Goal: Task Accomplishment & Management: Manage account settings

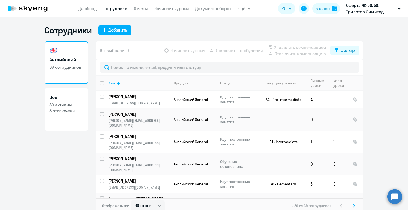
select select "30"
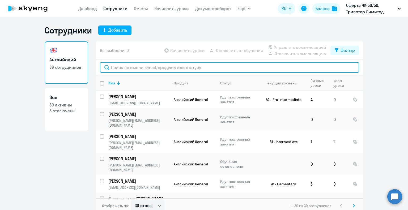
click at [124, 67] on input "text" at bounding box center [229, 67] width 259 height 11
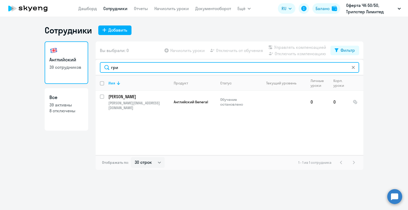
drag, startPoint x: 121, startPoint y: 68, endPoint x: 101, endPoint y: 68, distance: 20.2
click at [101, 68] on input "гри" at bounding box center [229, 67] width 259 height 11
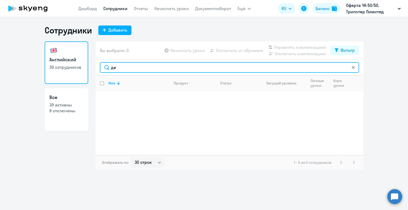
type input "д"
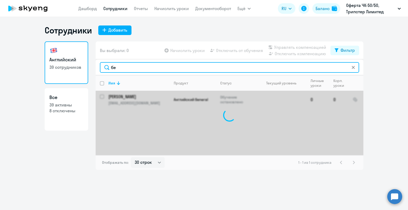
type input "б"
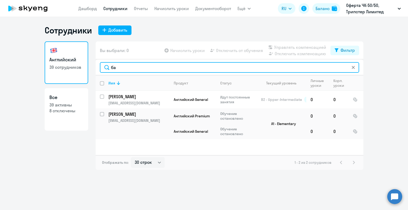
type input "б"
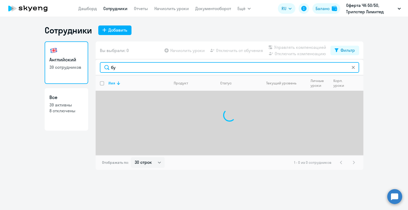
type input "б"
type input "д"
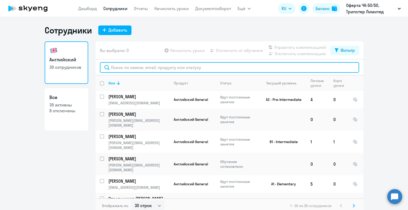
type input "[PERSON_NAME]"
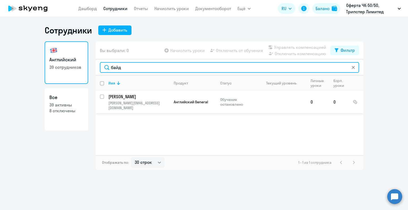
type input "байд"
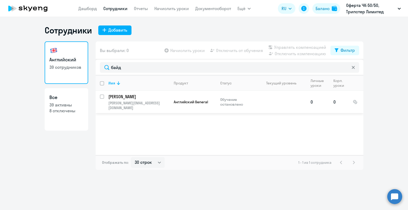
click at [103, 97] on input "select row 41024755" at bounding box center [105, 100] width 11 height 11
checkbox input "true"
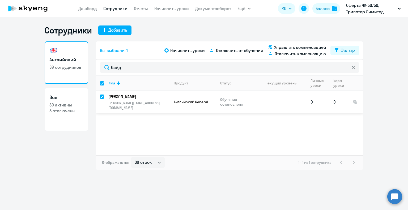
click at [103, 97] on input "deselect row 41024755" at bounding box center [105, 100] width 11 height 11
checkbox input "false"
